Goal: Check status: Check status

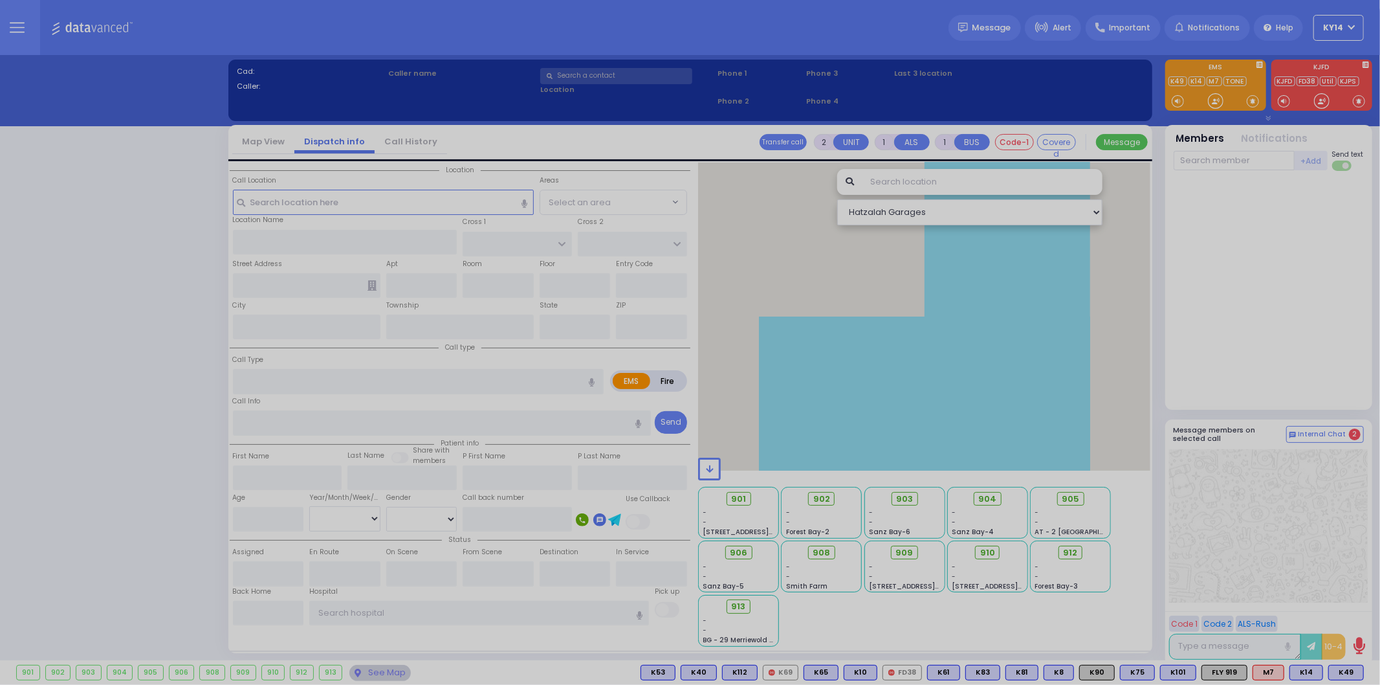
select select "2"
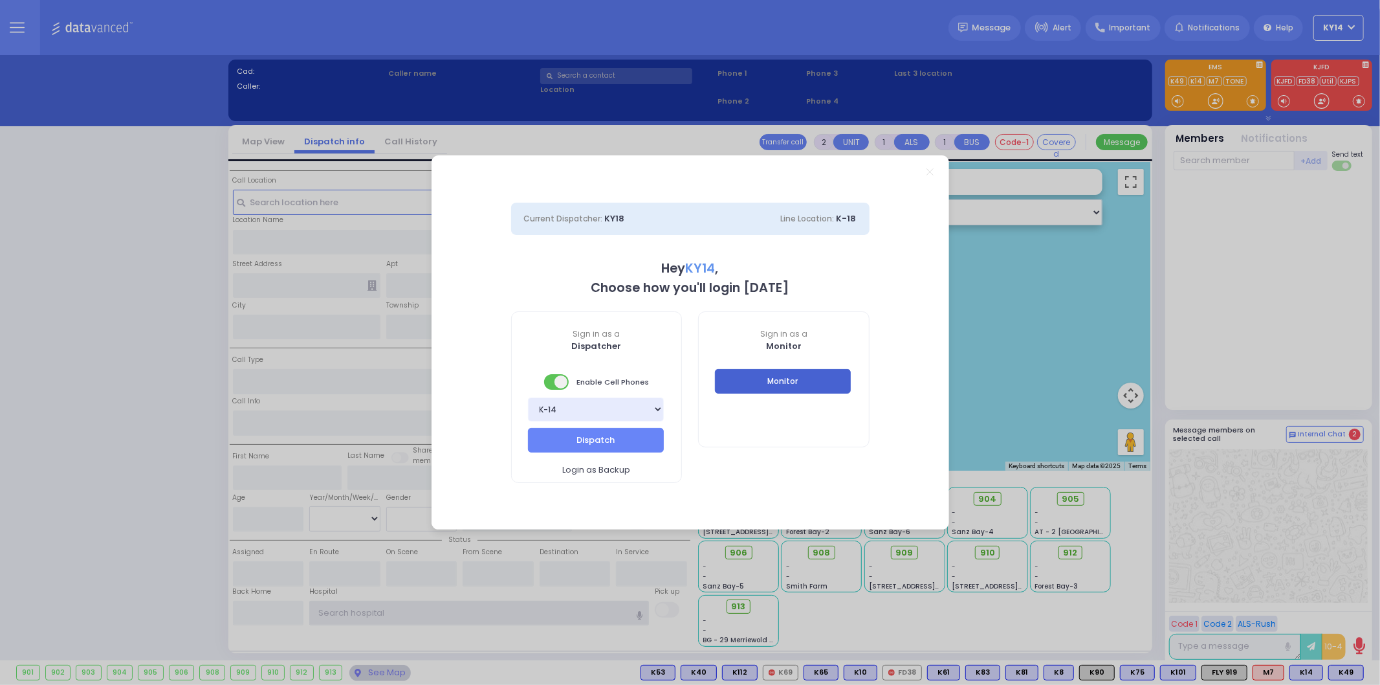
type input "ky14"
click at [785, 385] on button "Monitor" at bounding box center [783, 381] width 136 height 25
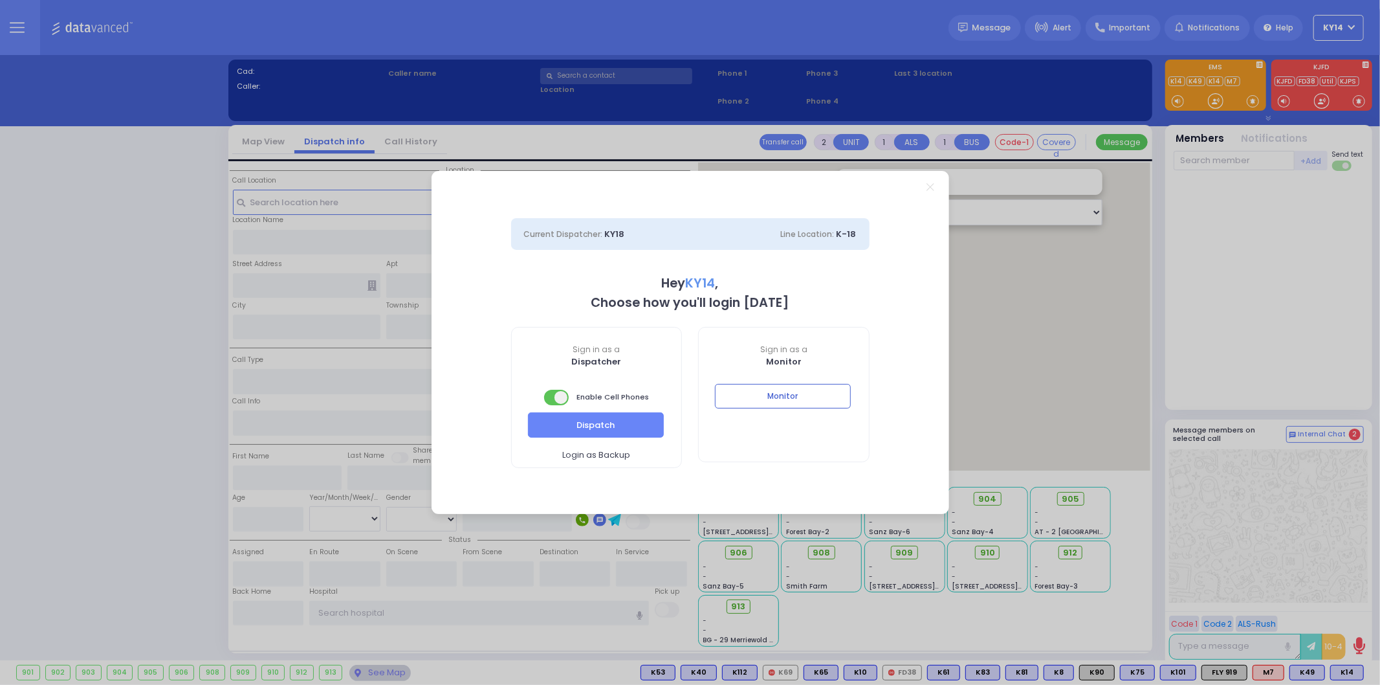
select select "2"
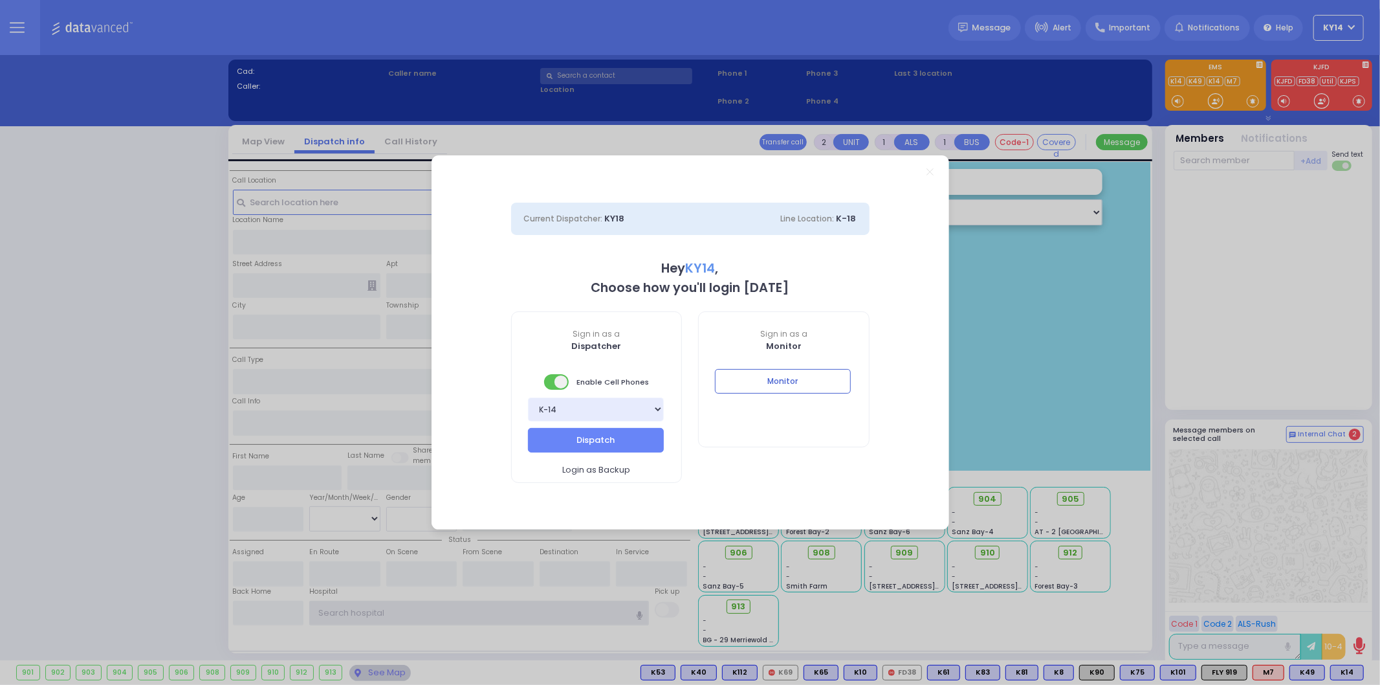
type input "ky14"
click at [800, 378] on button "Monitor" at bounding box center [783, 381] width 136 height 25
